Goal: Find contact information: Find contact information

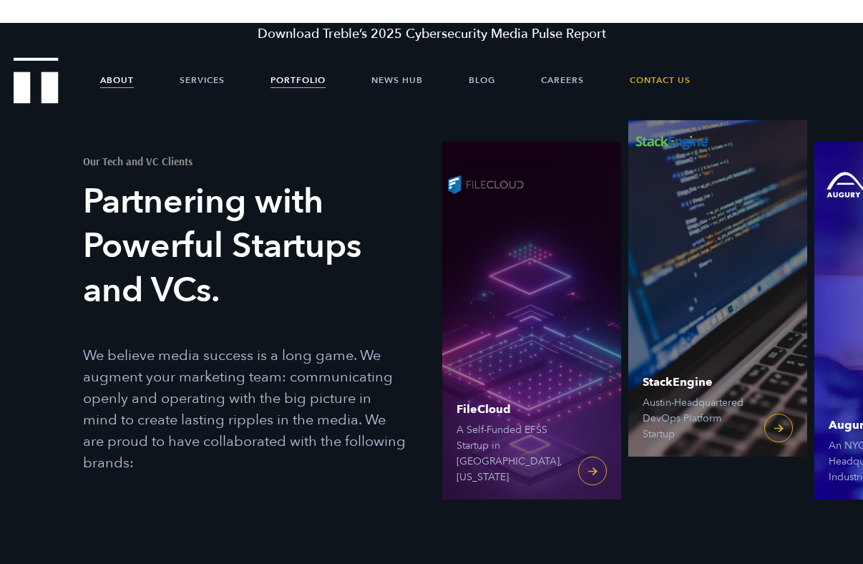
click at [132, 74] on link "About" at bounding box center [117, 80] width 34 height 43
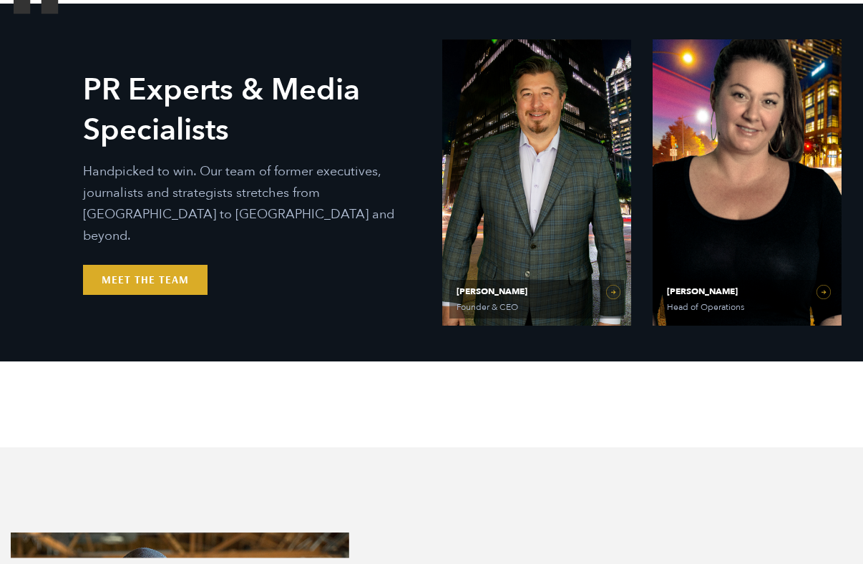
scroll to position [737, 0]
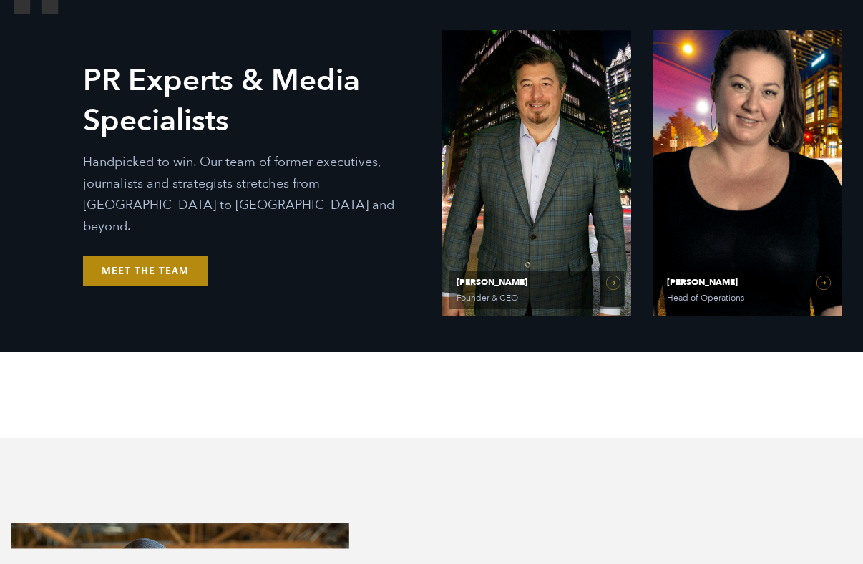
click at [163, 263] on link "Meet the Team" at bounding box center [145, 271] width 125 height 30
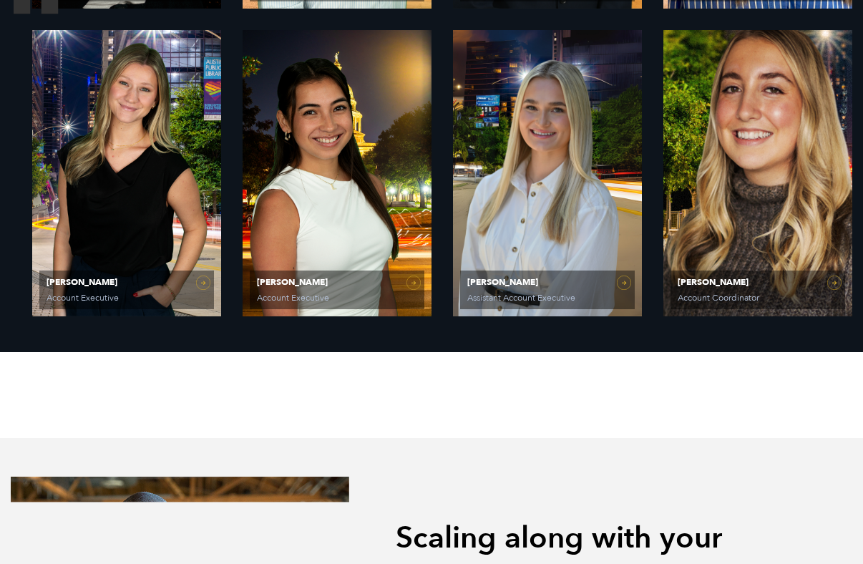
scroll to position [1627, 0]
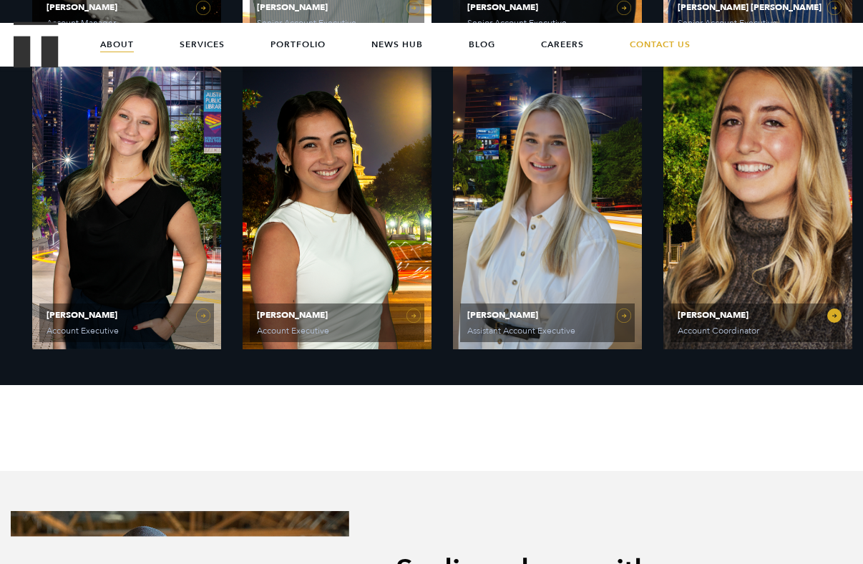
click at [723, 326] on span "Account Coordinator" at bounding box center [733, 330] width 110 height 9
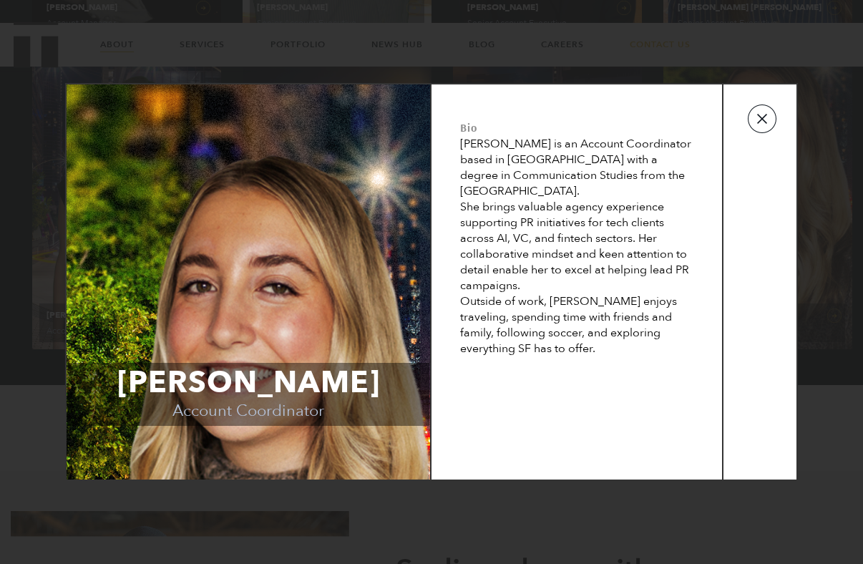
click at [762, 127] on button "button" at bounding box center [762, 119] width 29 height 29
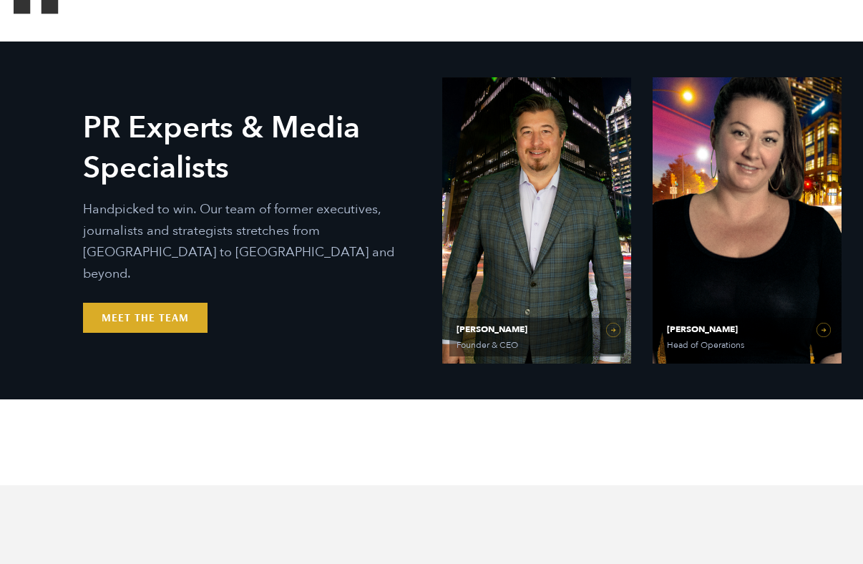
scroll to position [691, 0]
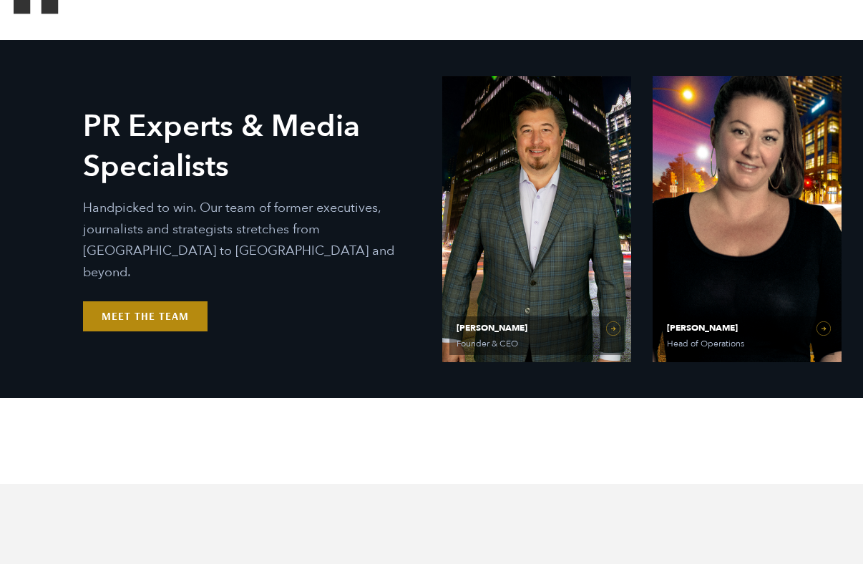
click at [115, 310] on link "Meet the Team" at bounding box center [145, 316] width 125 height 30
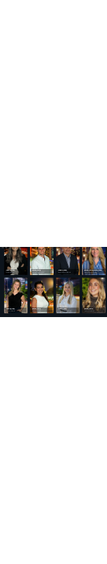
scroll to position [1504, 0]
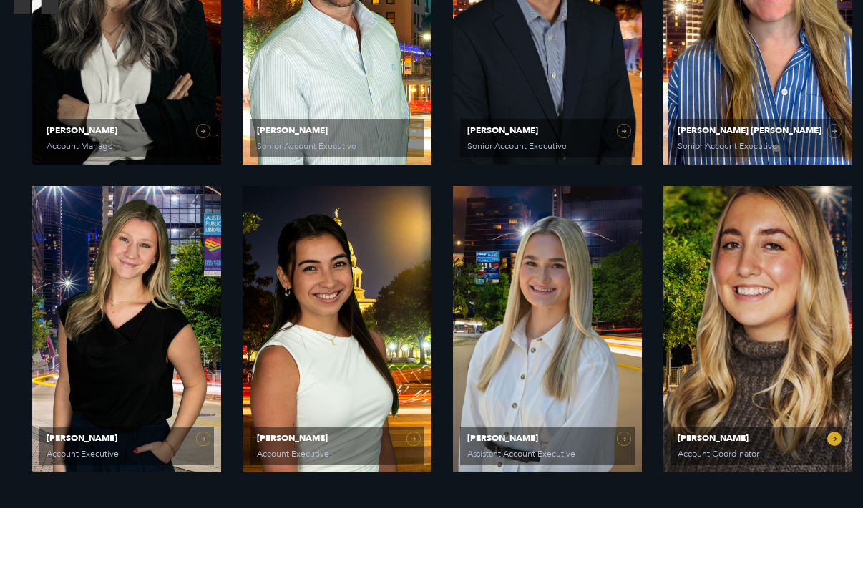
click at [719, 335] on link "Dani Smith Account Coordinator" at bounding box center [758, 329] width 189 height 286
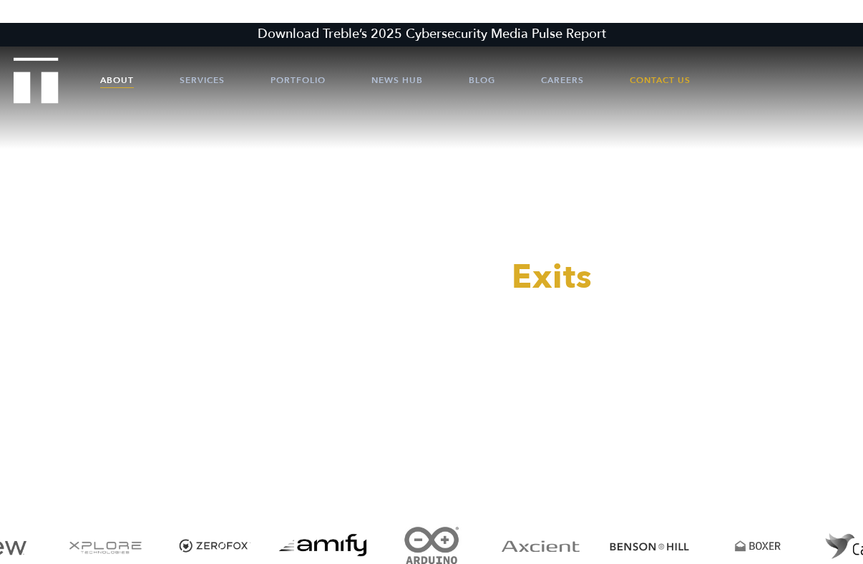
click at [116, 78] on link "About" at bounding box center [117, 80] width 34 height 43
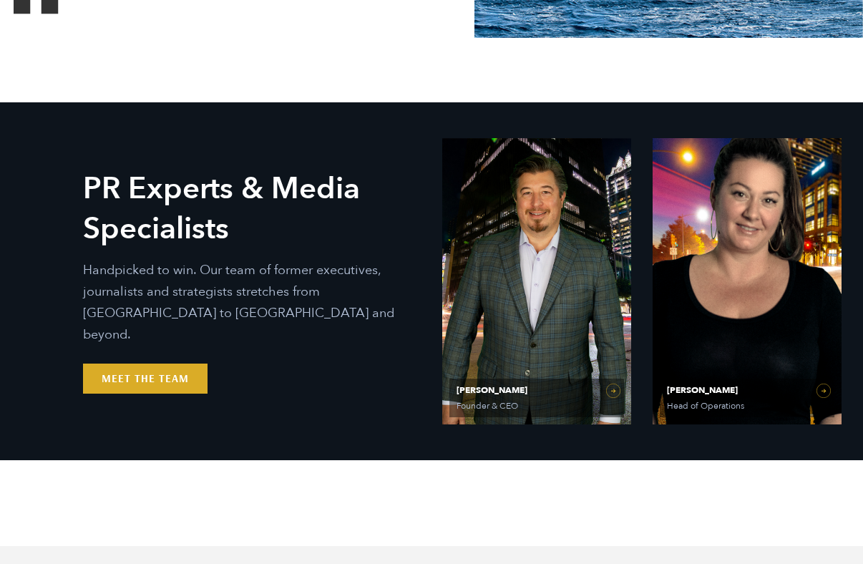
scroll to position [632, 0]
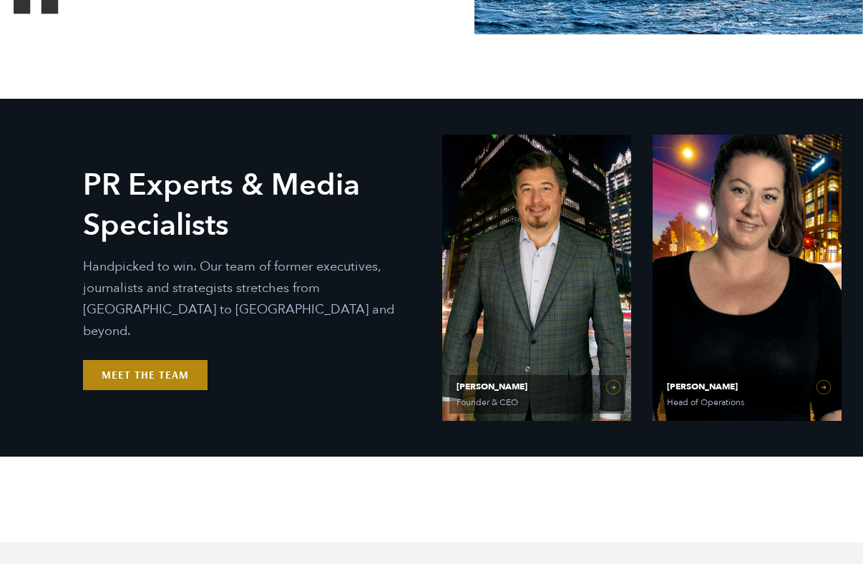
click at [155, 361] on link "Meet the Team" at bounding box center [145, 375] width 125 height 30
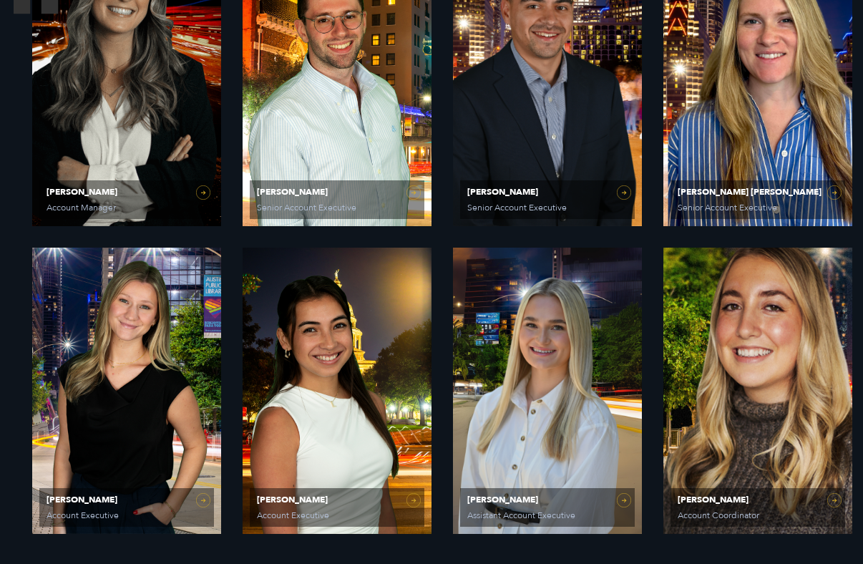
scroll to position [1448, 0]
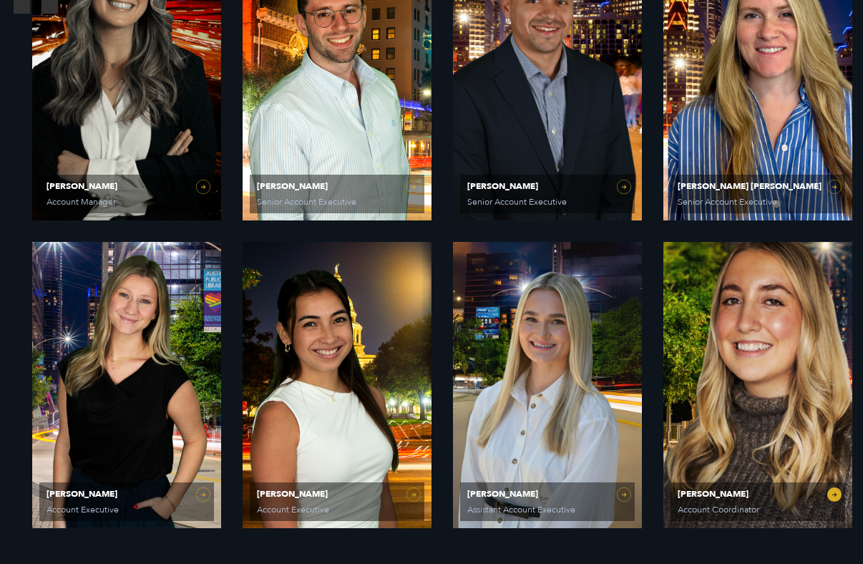
click at [706, 494] on span "Dani Smith" at bounding box center [758, 494] width 160 height 9
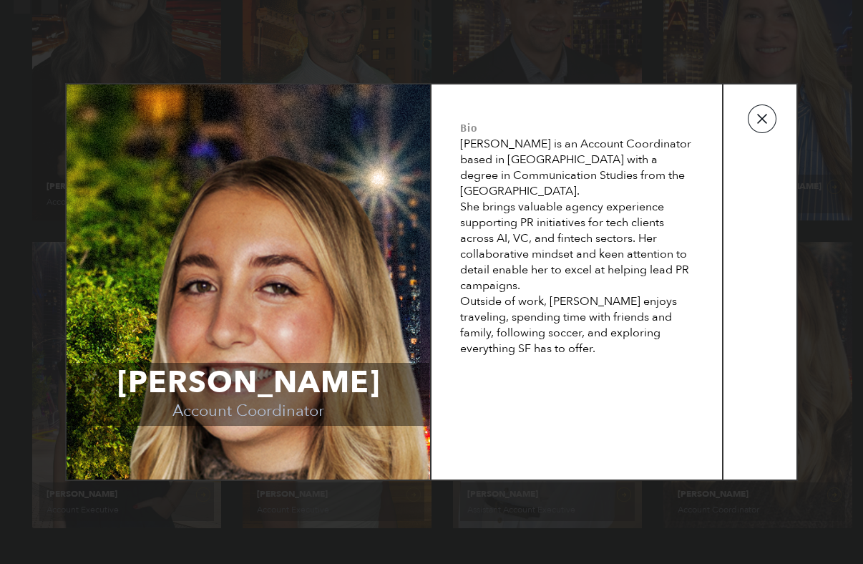
click at [764, 126] on button "button" at bounding box center [762, 119] width 29 height 29
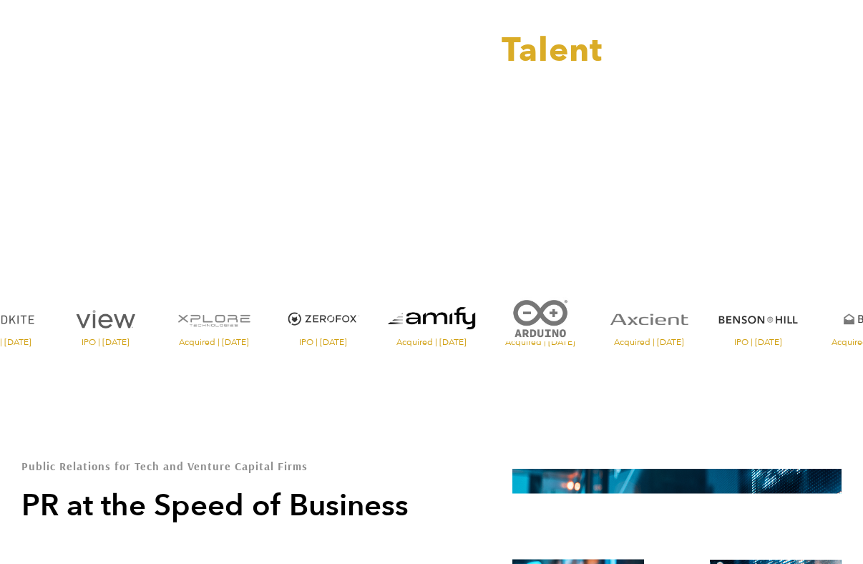
scroll to position [235, 0]
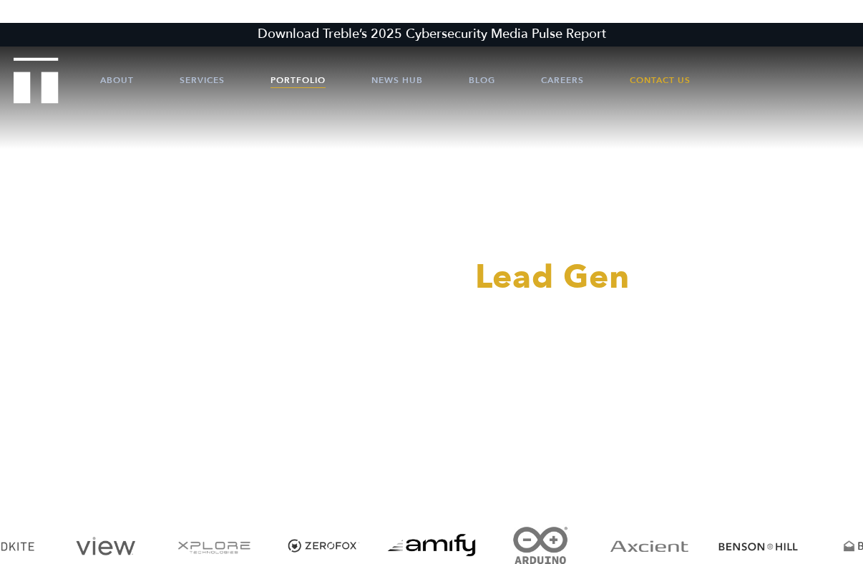
click at [301, 74] on link "Portfolio" at bounding box center [298, 80] width 55 height 43
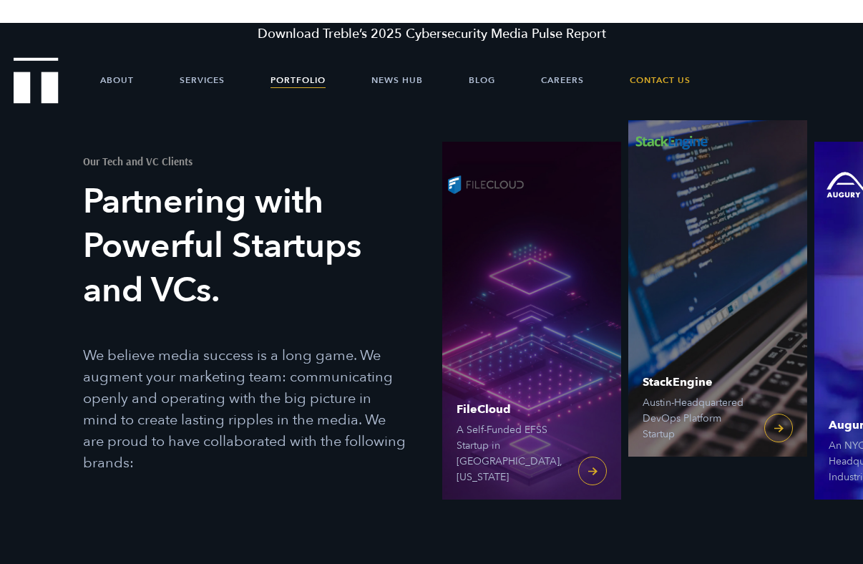
click at [27, 84] on img "Treble logo" at bounding box center [36, 80] width 45 height 46
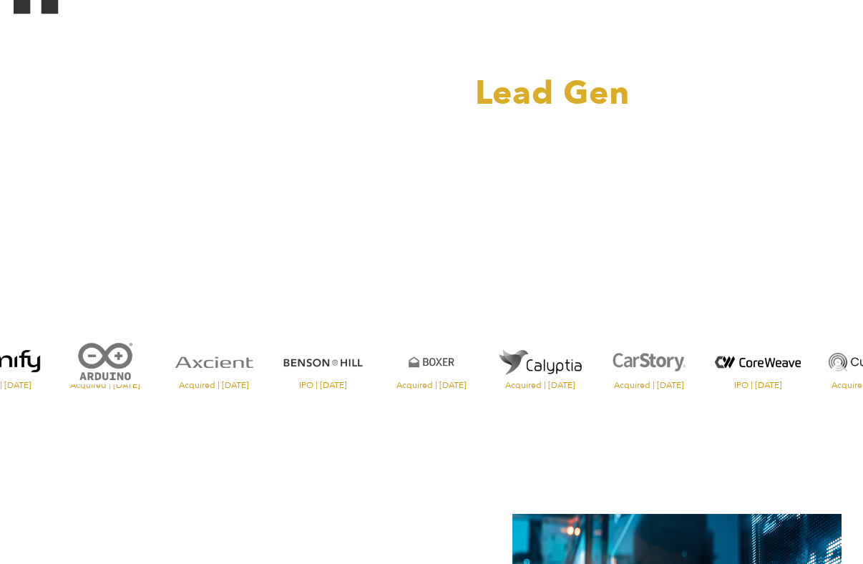
scroll to position [196, 0]
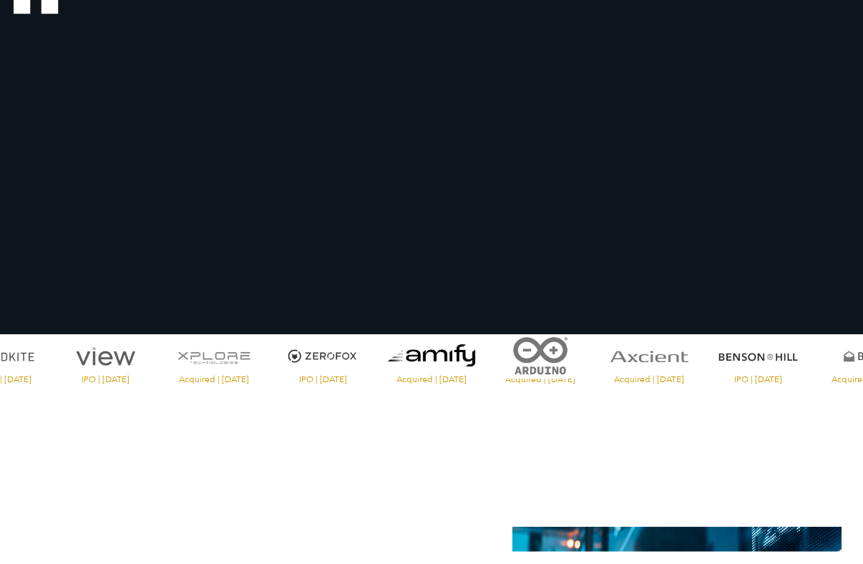
scroll to position [196, 0]
